Goal: Information Seeking & Learning: Find specific fact

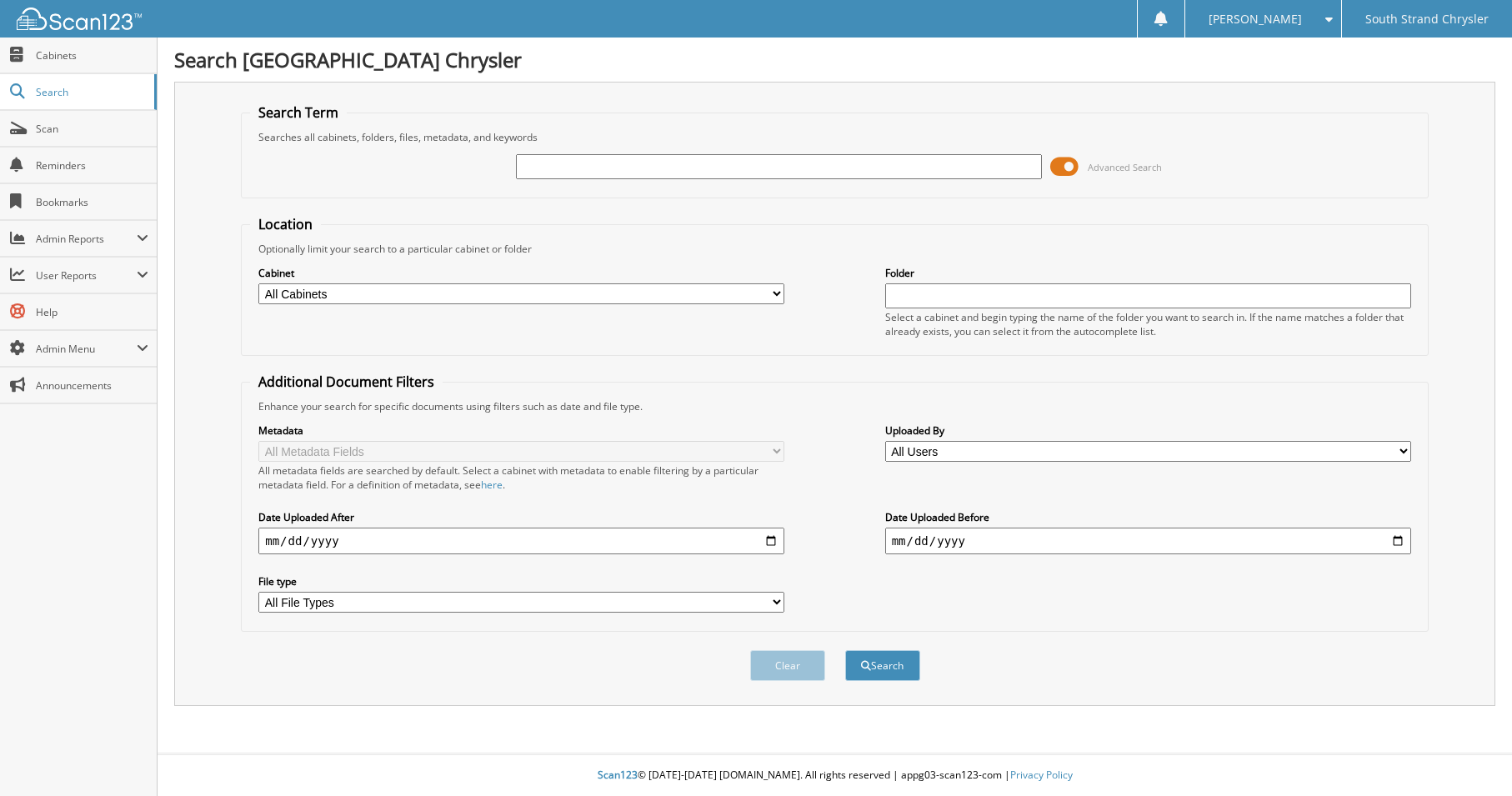
click at [583, 169] on input "text" at bounding box center [778, 167] width 526 height 25
type input "366300"
click at [845, 651] on button "Search" at bounding box center [883, 666] width 75 height 31
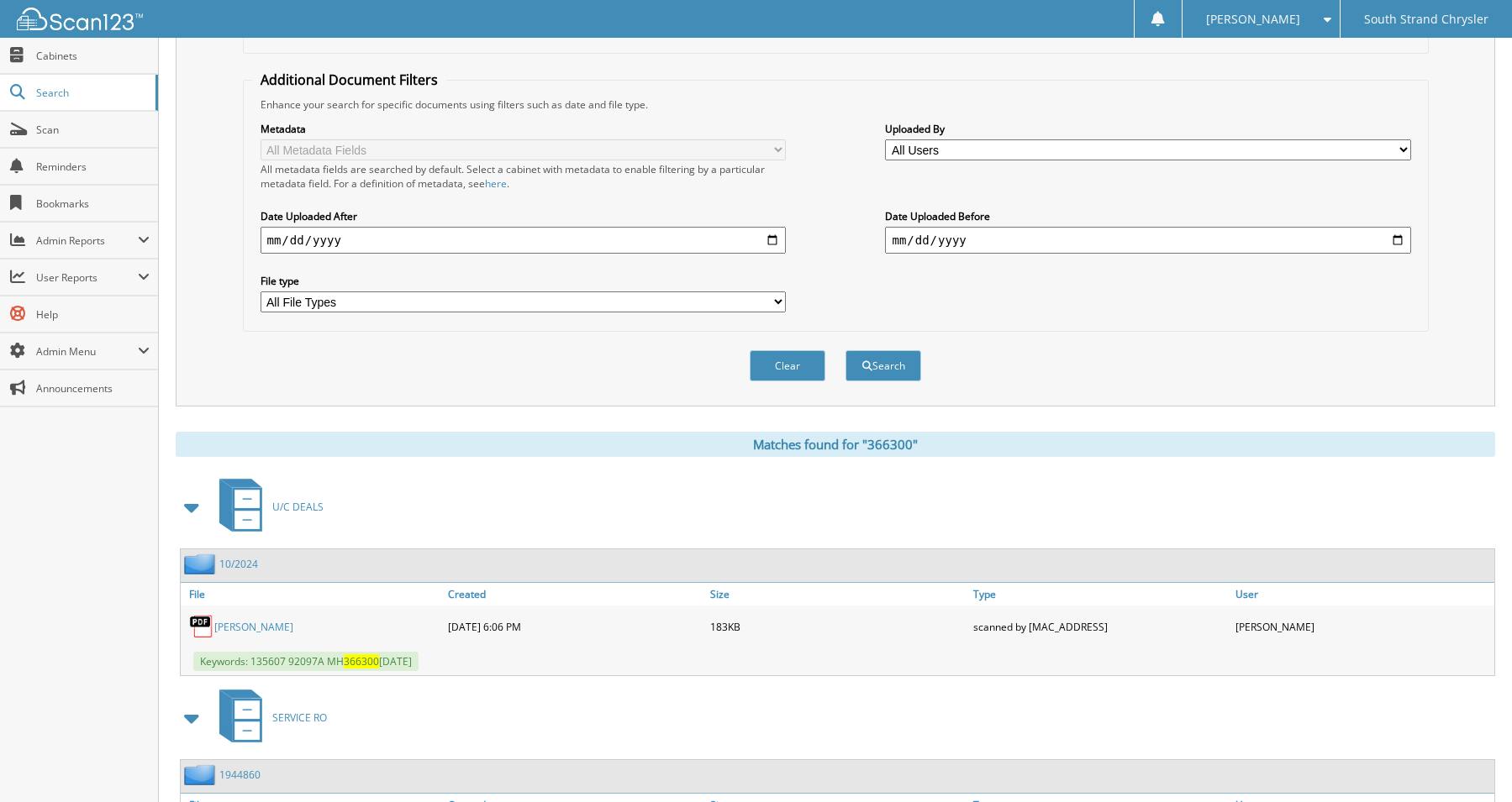
scroll to position [441, 0]
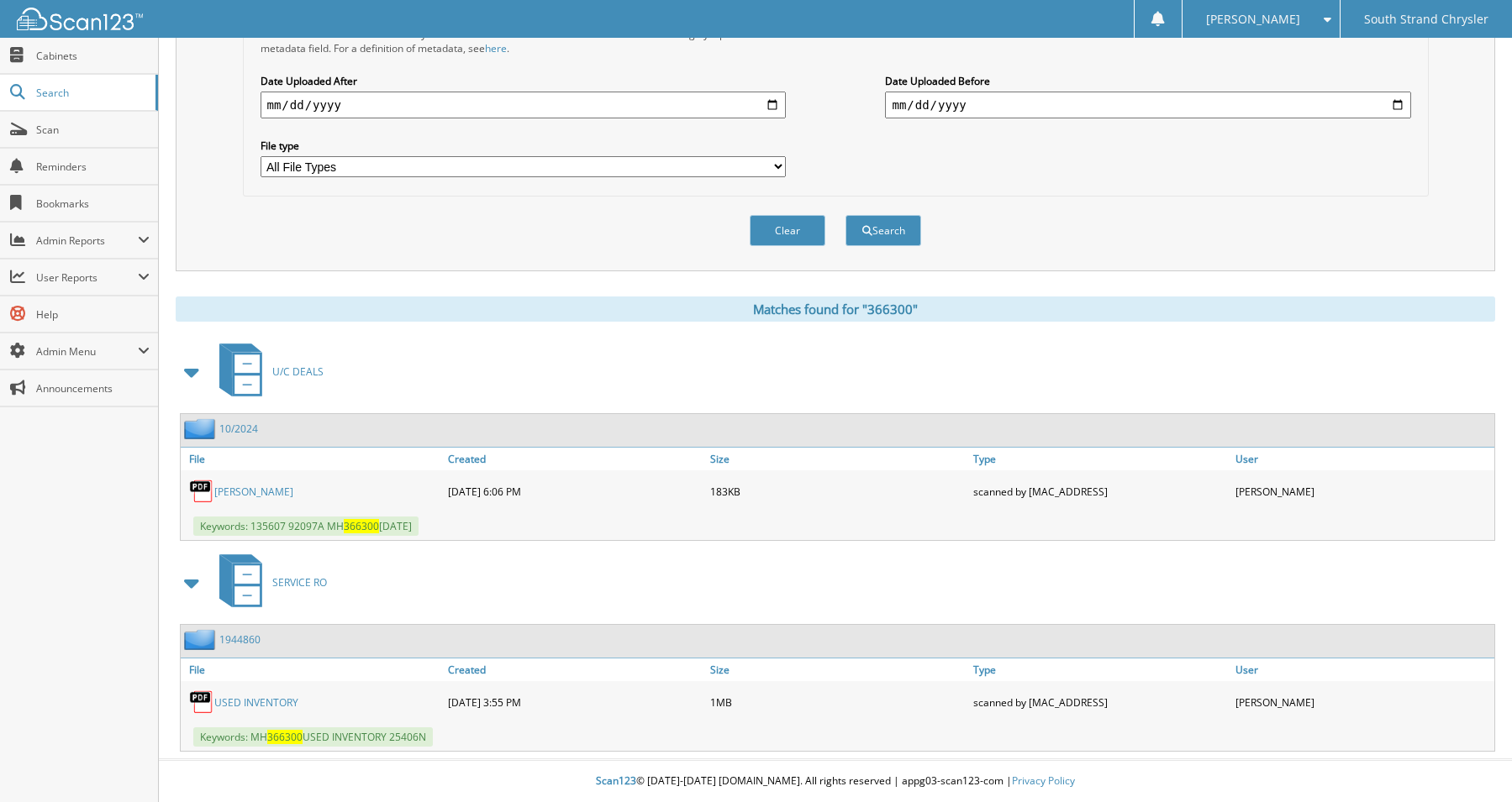
click at [281, 497] on link "STEPHANIE H CORNFIELD" at bounding box center [253, 492] width 79 height 14
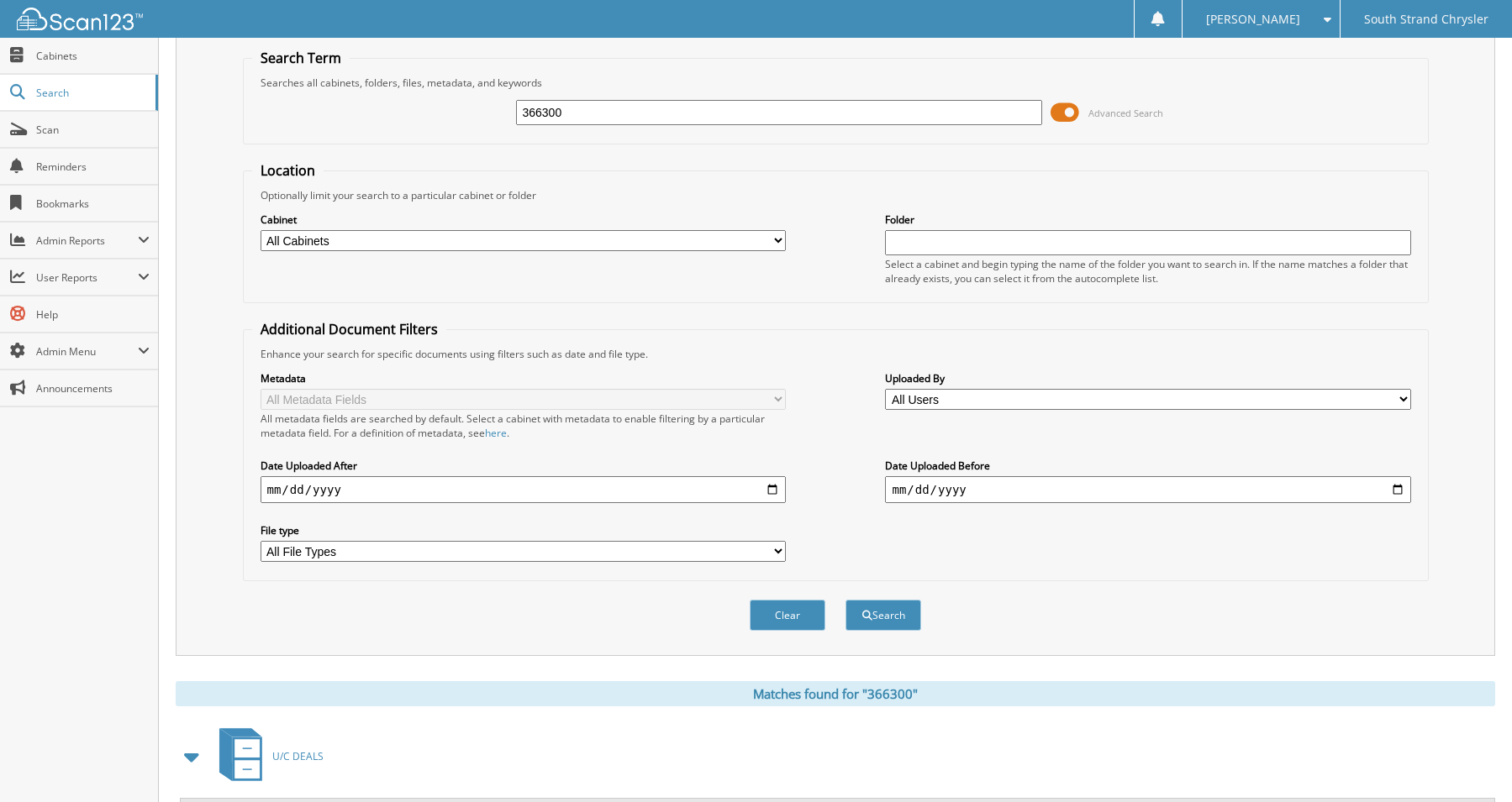
scroll to position [0, 0]
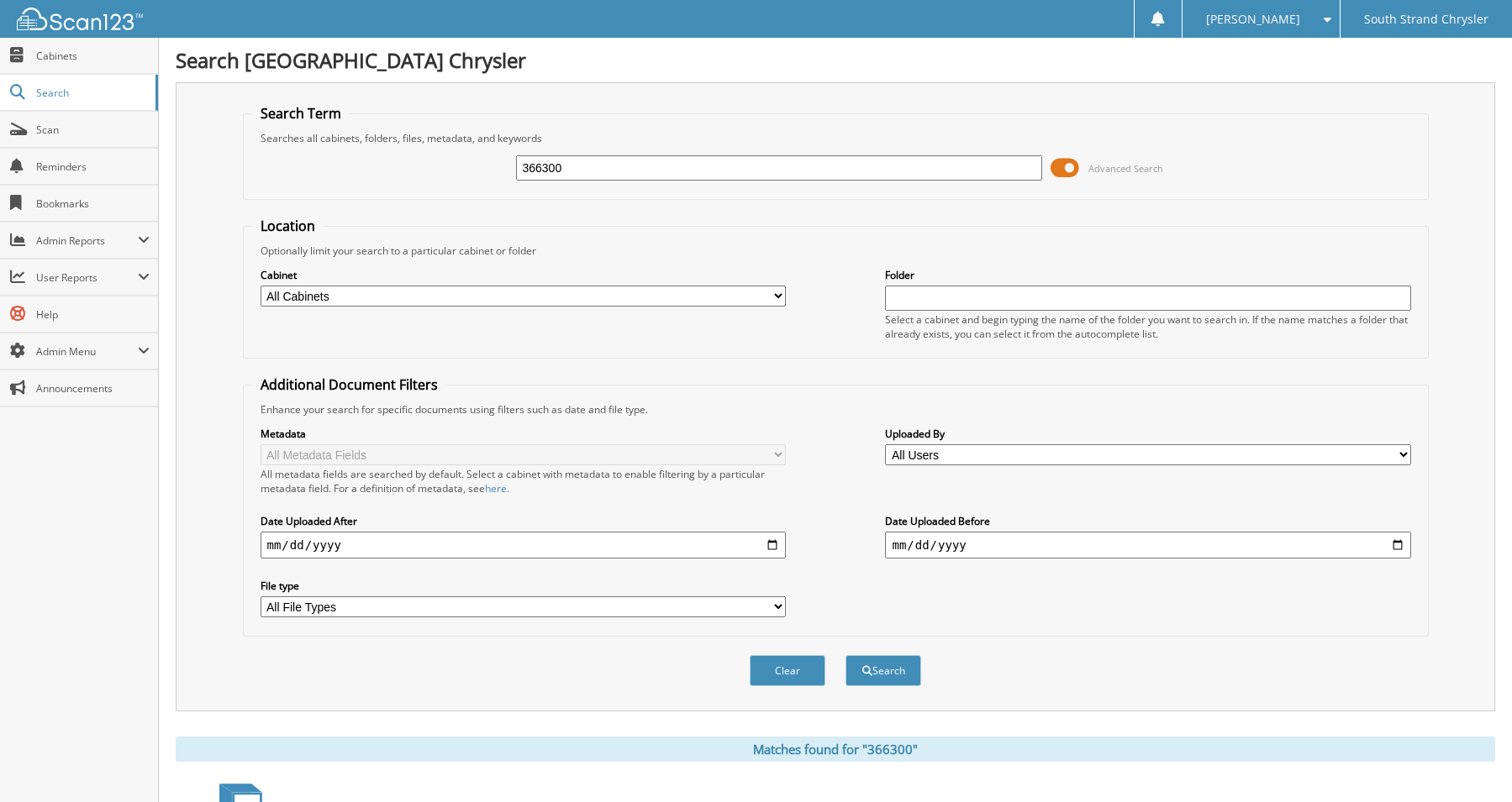
drag, startPoint x: 575, startPoint y: 168, endPoint x: 499, endPoint y: 162, distance: 76.2
click at [499, 162] on div "366300 Advanced Search" at bounding box center [836, 168] width 1168 height 45
type input "303365"
click at [846, 656] on button "Search" at bounding box center [883, 671] width 76 height 31
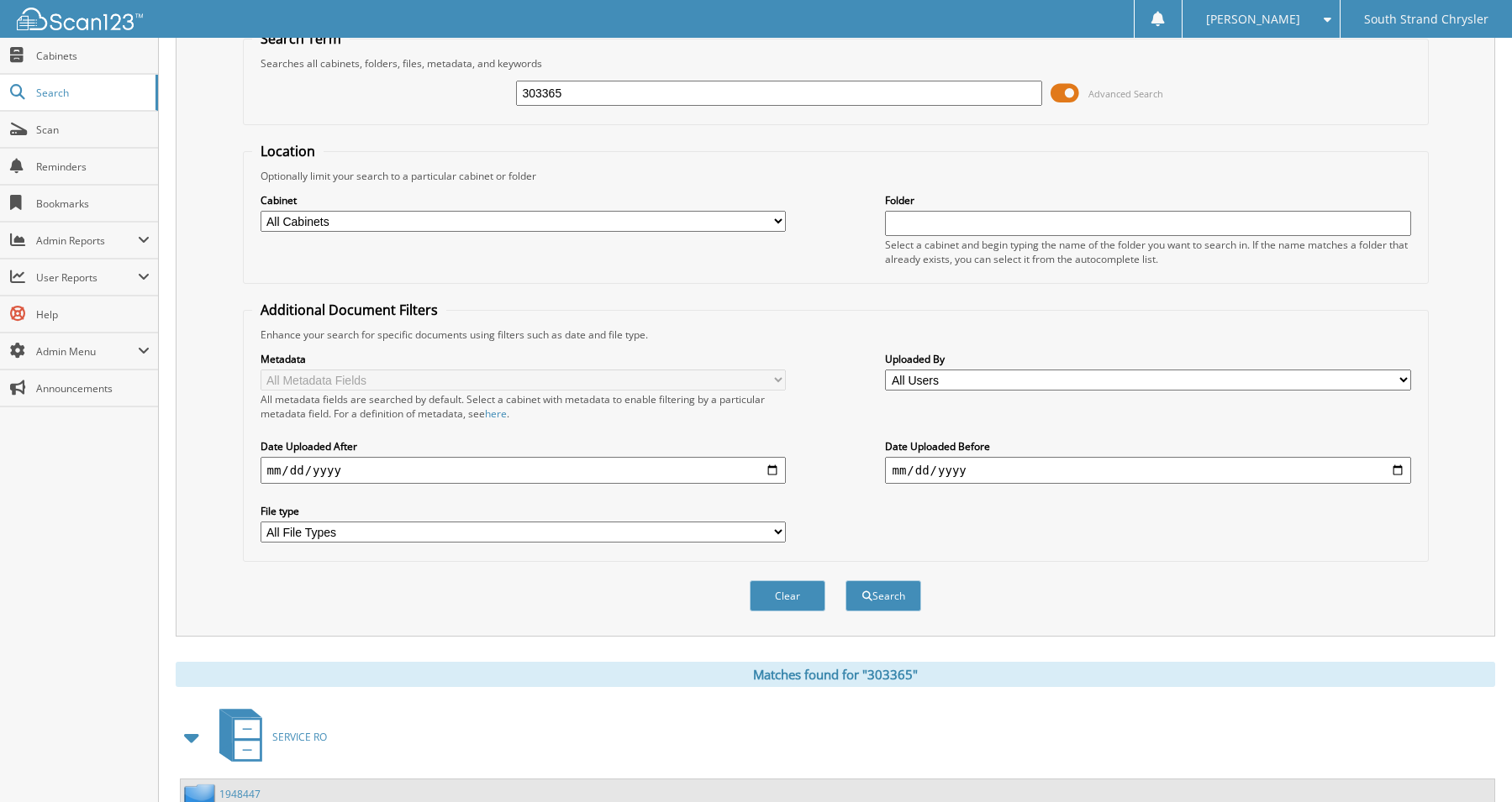
scroll to position [62, 0]
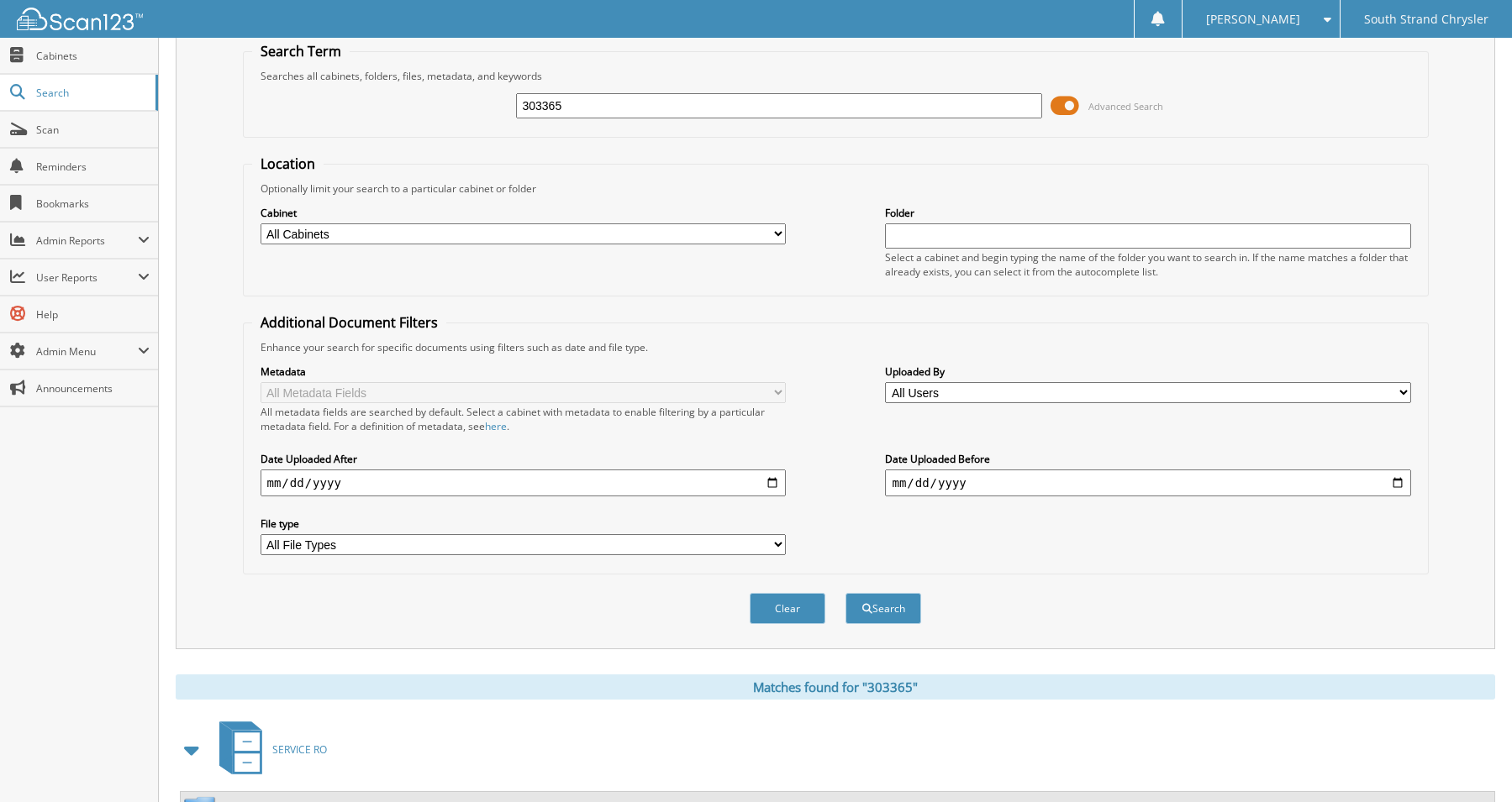
drag, startPoint x: 515, startPoint y: 98, endPoint x: 408, endPoint y: 94, distance: 107.1
click at [407, 93] on div "303365 Advanced Search" at bounding box center [836, 106] width 1168 height 45
drag, startPoint x: 564, startPoint y: 107, endPoint x: 455, endPoint y: 107, distance: 109.0
click at [455, 107] on div "303365 Advanced Search" at bounding box center [836, 106] width 1168 height 45
type input "157651"
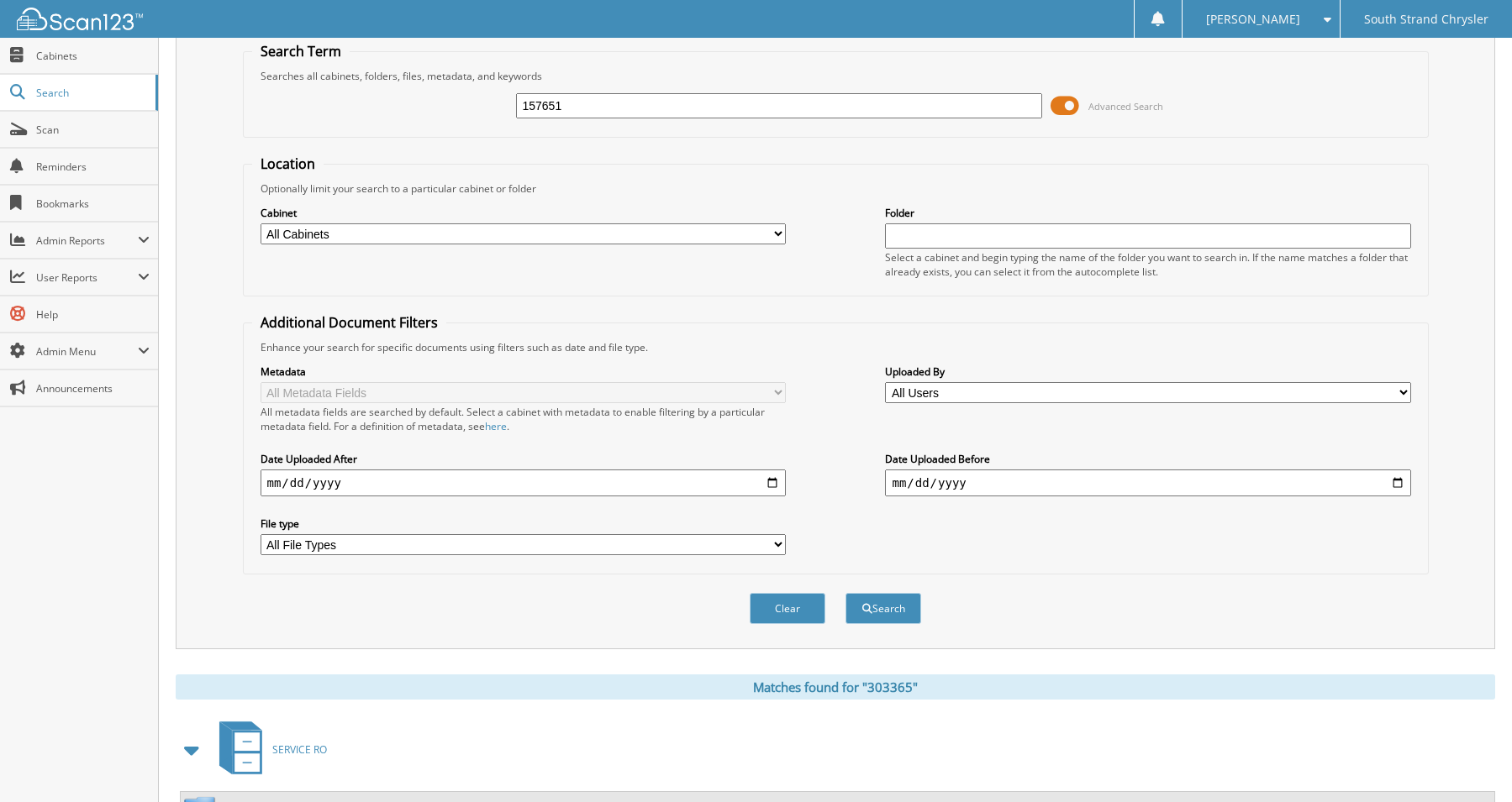
click at [846, 593] on button "Search" at bounding box center [883, 608] width 76 height 31
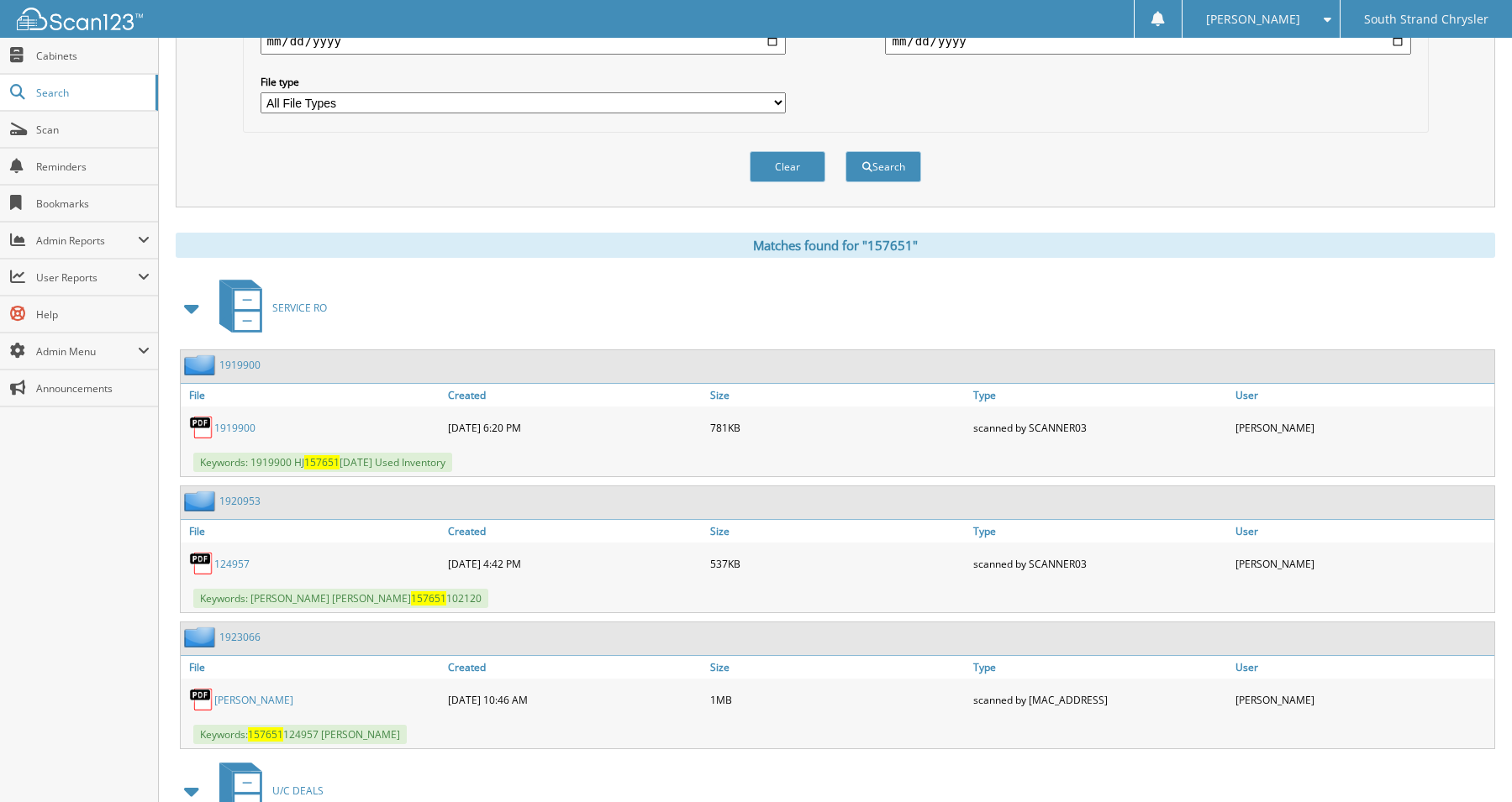
scroll to position [756, 0]
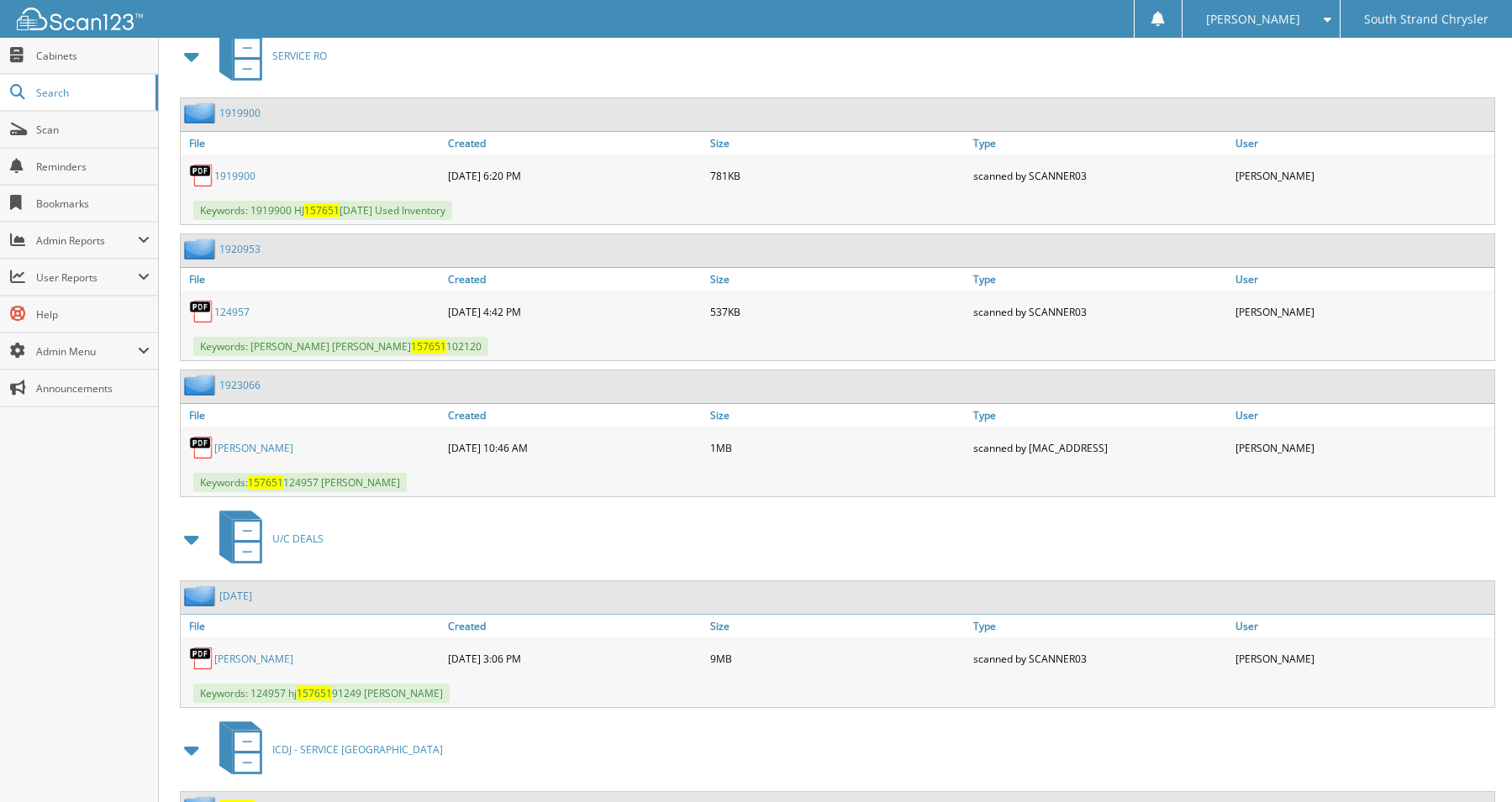
click at [251, 660] on link "ramona reed" at bounding box center [253, 658] width 79 height 14
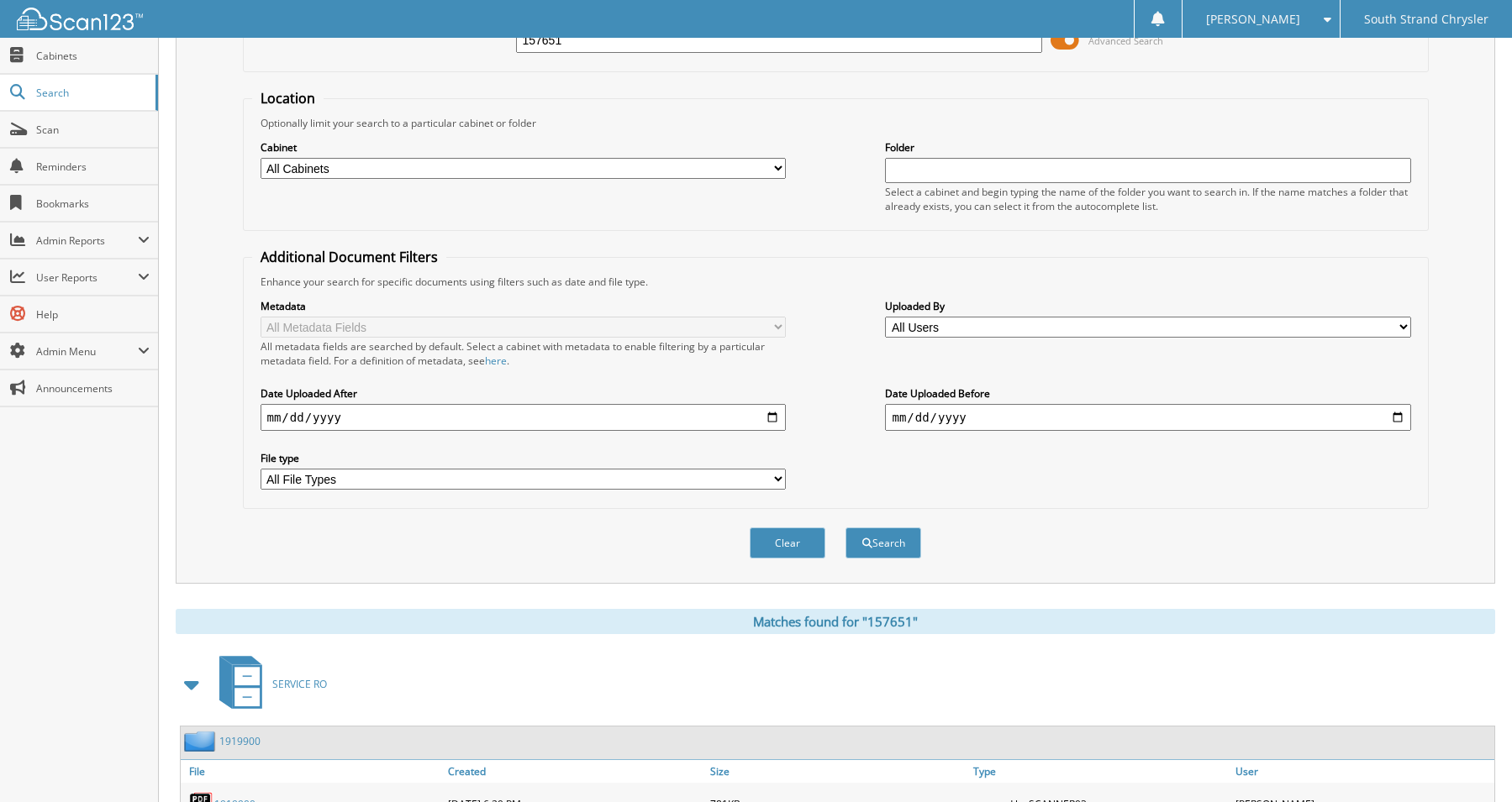
scroll to position [0, 0]
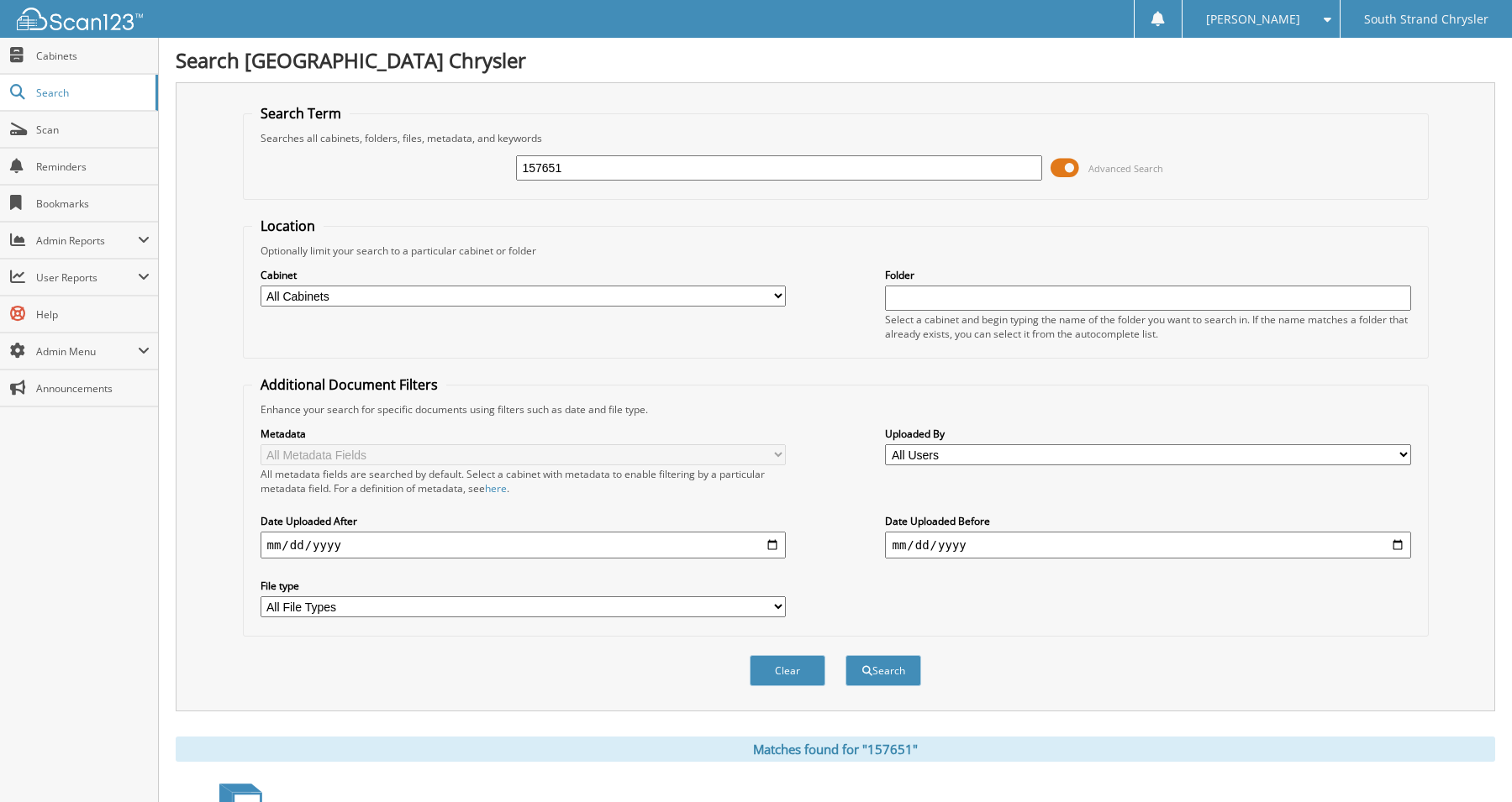
drag, startPoint x: 575, startPoint y: 165, endPoint x: 501, endPoint y: 169, distance: 74.1
click at [501, 169] on div "157651 Advanced Search" at bounding box center [836, 168] width 1168 height 45
type input "175602"
click at [846, 656] on button "Search" at bounding box center [883, 671] width 76 height 31
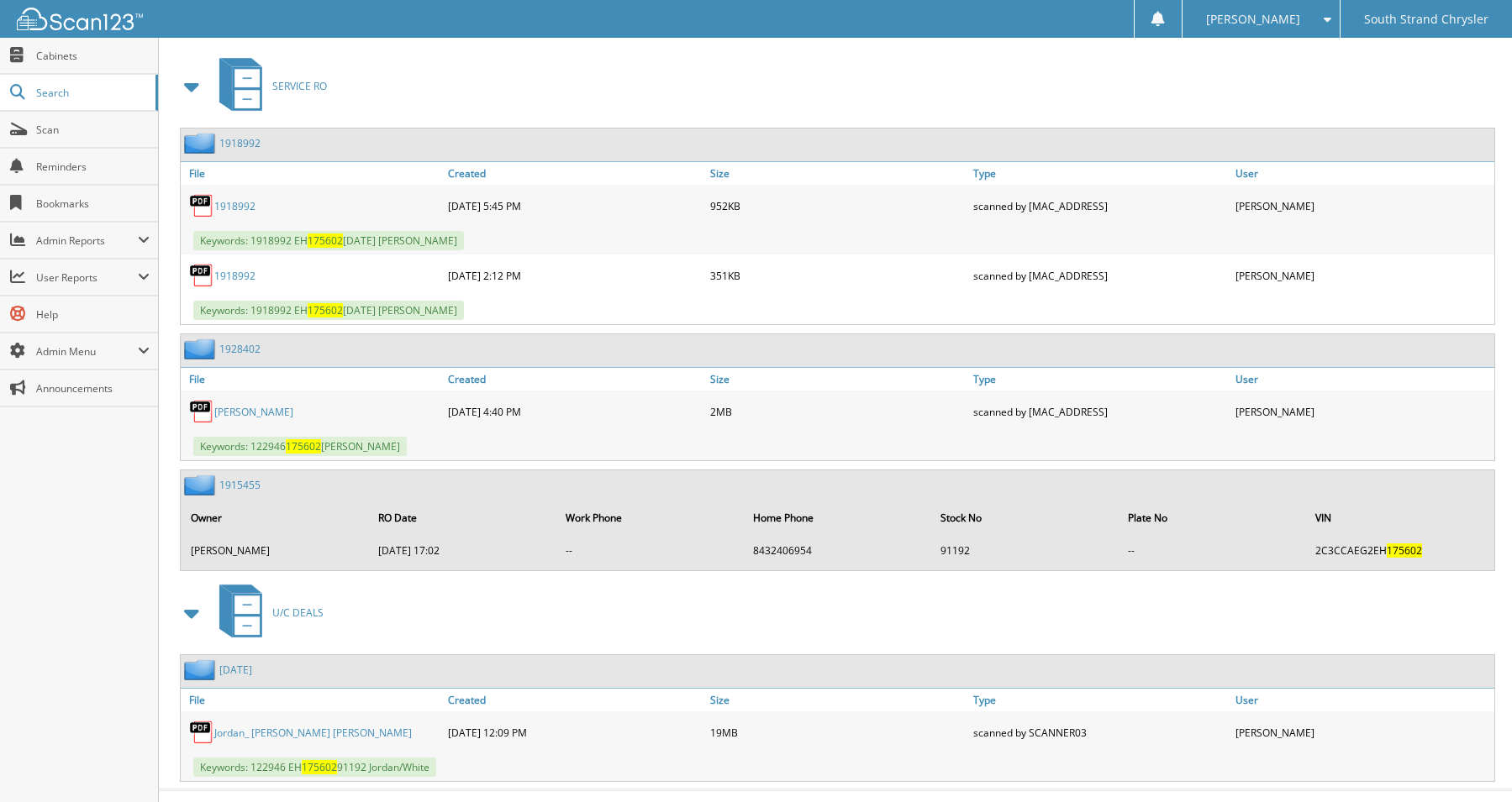
scroll to position [757, 0]
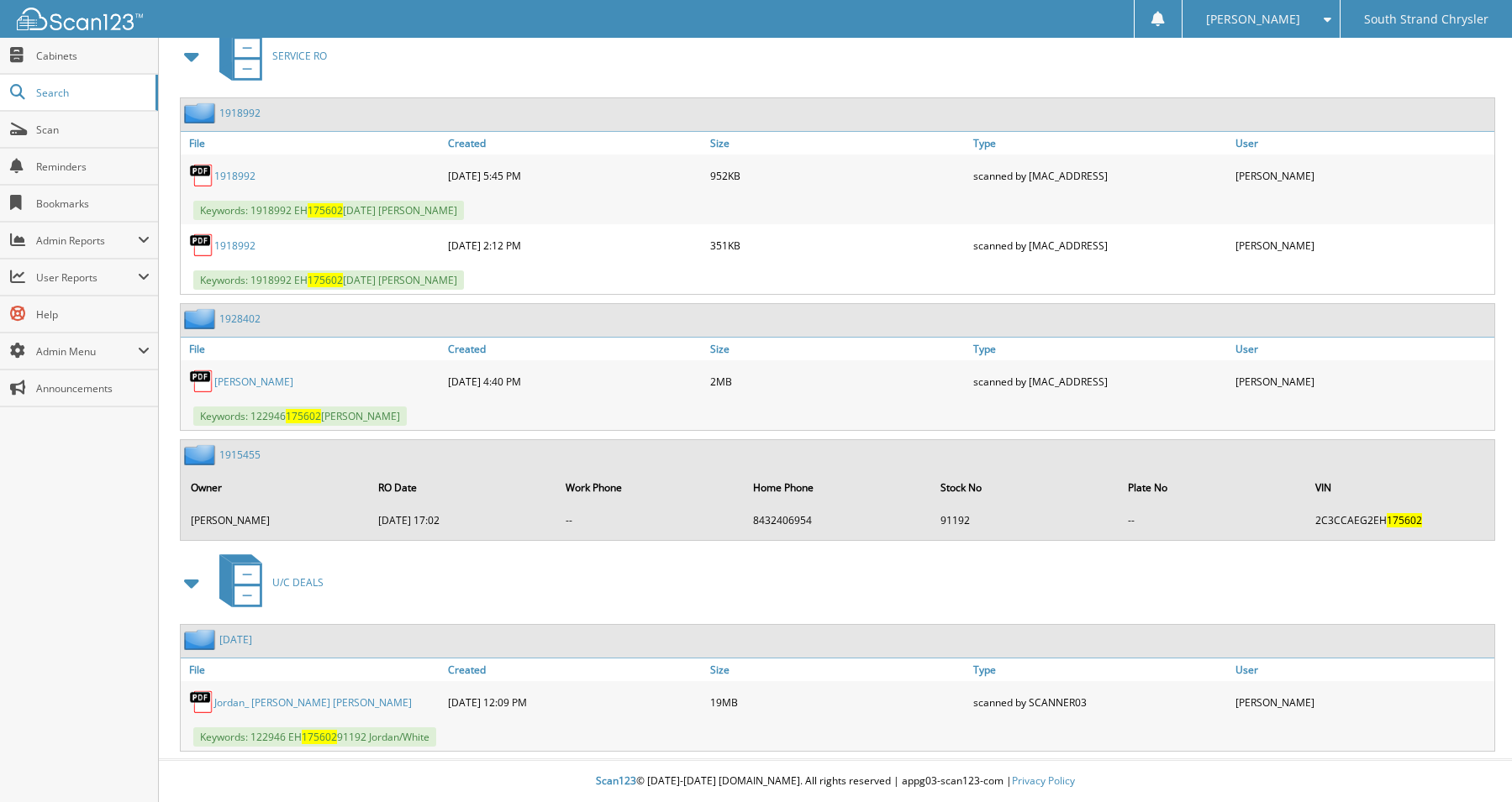
click at [313, 704] on link "Jordan_ [PERSON_NAME] [PERSON_NAME]" at bounding box center [313, 702] width 197 height 14
